Goal: Task Accomplishment & Management: Complete application form

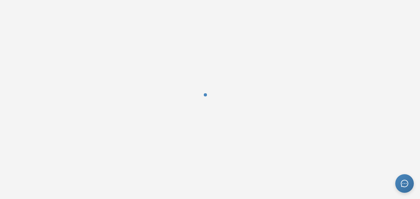
click at [224, 87] on div at bounding box center [210, 99] width 420 height 199
drag, startPoint x: 224, startPoint y: 87, endPoint x: 222, endPoint y: 90, distance: 3.5
click at [224, 89] on div at bounding box center [210, 99] width 420 height 43
drag, startPoint x: 220, startPoint y: 93, endPoint x: 232, endPoint y: 136, distance: 44.0
click at [219, 96] on div at bounding box center [210, 99] width 420 height 43
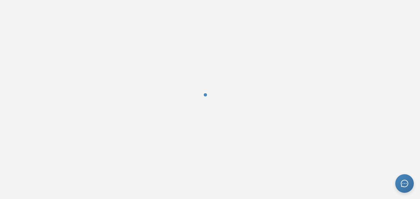
click at [241, 86] on div at bounding box center [210, 99] width 420 height 199
click at [224, 93] on div at bounding box center [210, 99] width 420 height 43
click at [215, 94] on div at bounding box center [210, 99] width 420 height 43
click at [228, 112] on div at bounding box center [210, 99] width 420 height 43
drag, startPoint x: 228, startPoint y: 112, endPoint x: 219, endPoint y: 101, distance: 13.8
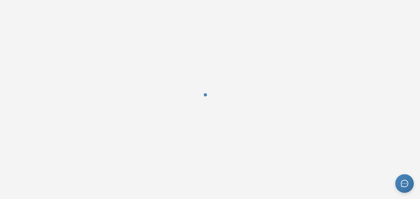
click at [227, 111] on div at bounding box center [210, 99] width 420 height 43
drag, startPoint x: 219, startPoint y: 101, endPoint x: 215, endPoint y: 91, distance: 10.8
click at [215, 91] on div at bounding box center [210, 99] width 420 height 43
drag, startPoint x: 215, startPoint y: 91, endPoint x: 210, endPoint y: 110, distance: 19.1
click at [214, 94] on div at bounding box center [210, 99] width 420 height 43
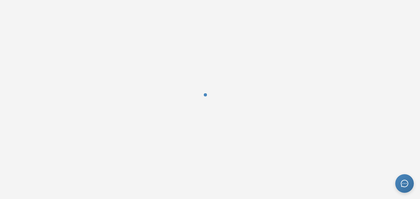
click at [182, 62] on div at bounding box center [210, 99] width 420 height 199
click at [185, 63] on div at bounding box center [210, 99] width 420 height 199
drag, startPoint x: 189, startPoint y: 72, endPoint x: 150, endPoint y: 36, distance: 52.6
click at [187, 68] on div at bounding box center [210, 99] width 420 height 199
drag, startPoint x: 190, startPoint y: 114, endPoint x: 202, endPoint y: 111, distance: 12.4
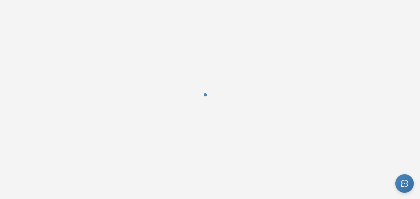
click at [198, 110] on div at bounding box center [210, 99] width 420 height 43
click at [202, 111] on div at bounding box center [210, 99] width 420 height 43
click at [204, 108] on div at bounding box center [210, 99] width 420 height 43
click at [211, 102] on div at bounding box center [210, 99] width 420 height 43
click at [403, 176] on div at bounding box center [404, 183] width 19 height 19
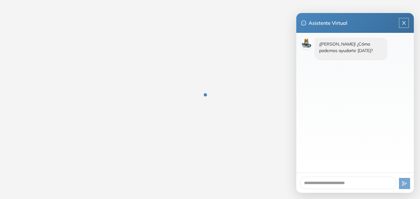
click at [240, 89] on div at bounding box center [210, 99] width 420 height 43
click at [406, 22] on icon "close" at bounding box center [404, 22] width 5 height 5
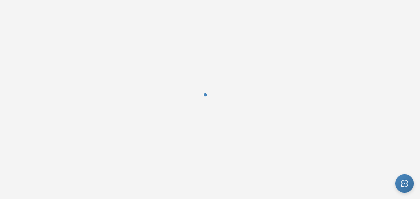
click at [209, 101] on div at bounding box center [210, 99] width 17 height 17
click at [209, 101] on div at bounding box center [210, 99] width 16 height 16
drag, startPoint x: 209, startPoint y: 91, endPoint x: 215, endPoint y: 104, distance: 14.1
click at [219, 102] on div at bounding box center [210, 99] width 420 height 43
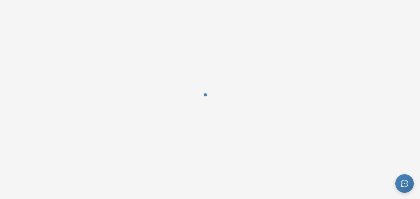
click at [212, 104] on div at bounding box center [210, 99] width 15 height 15
drag, startPoint x: 214, startPoint y: 98, endPoint x: 202, endPoint y: 106, distance: 13.8
click at [208, 103] on div at bounding box center [210, 99] width 420 height 199
drag, startPoint x: 221, startPoint y: 86, endPoint x: 217, endPoint y: 95, distance: 9.7
click at [221, 96] on div at bounding box center [210, 99] width 420 height 43
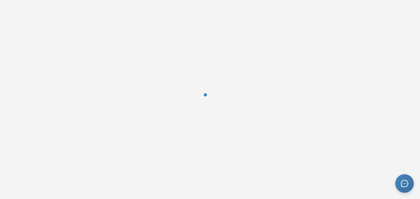
click at [222, 82] on div at bounding box center [210, 99] width 420 height 43
click at [221, 82] on div at bounding box center [210, 99] width 420 height 43
click at [206, 104] on div at bounding box center [210, 99] width 12 height 12
click at [206, 104] on div at bounding box center [209, 99] width 15 height 15
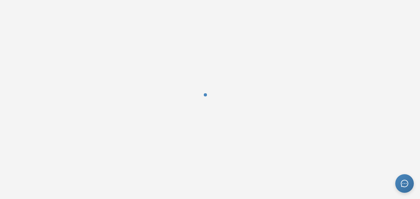
click at [215, 108] on div at bounding box center [210, 99] width 420 height 43
drag, startPoint x: 215, startPoint y: 108, endPoint x: 207, endPoint y: 138, distance: 30.3
click at [215, 109] on div at bounding box center [210, 99] width 420 height 43
